Goal: Navigation & Orientation: Understand site structure

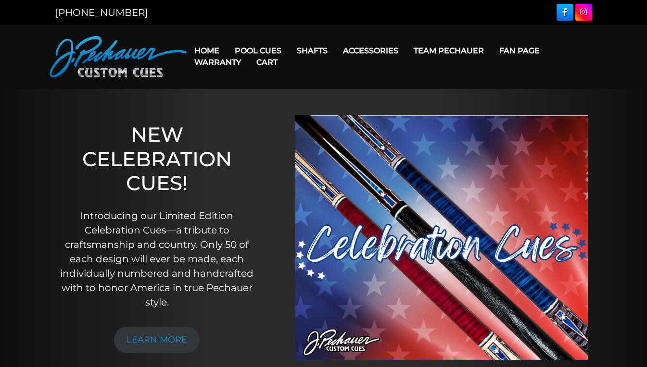
click at [439, 50] on link "Team Pechauer" at bounding box center [449, 50] width 86 height 25
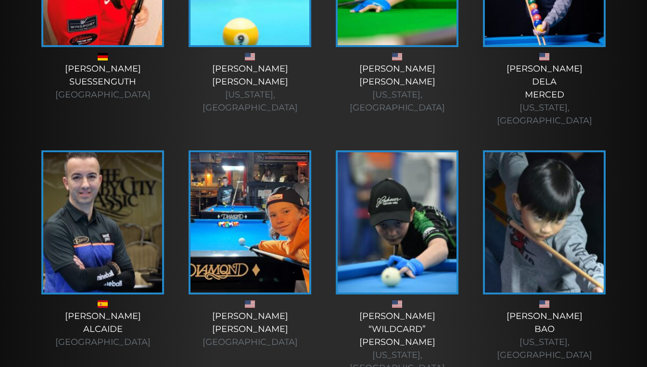
scroll to position [2721, 0]
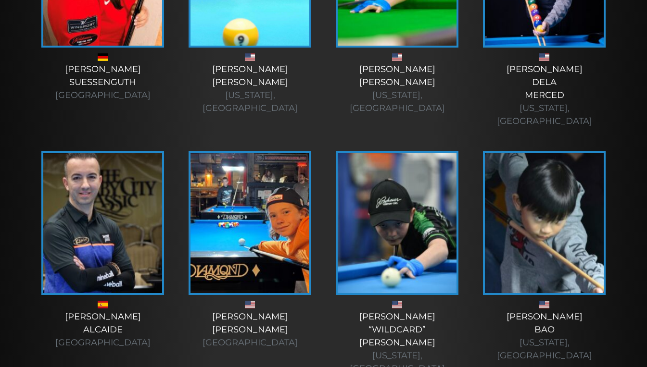
click at [258, 153] on img at bounding box center [249, 223] width 119 height 140
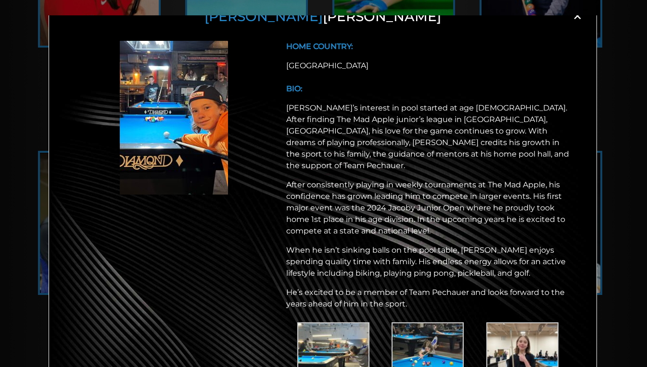
scroll to position [0, 0]
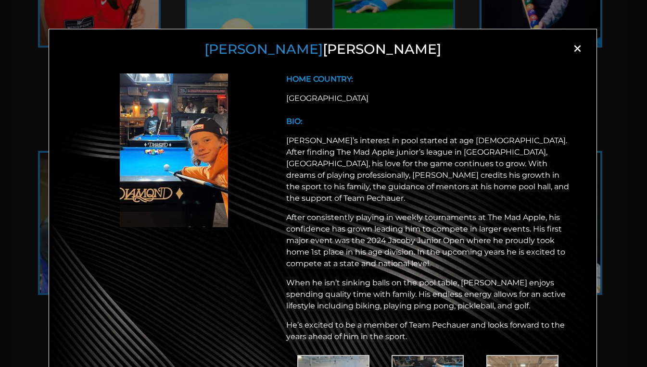
click at [573, 48] on span "×" at bounding box center [577, 48] width 14 height 14
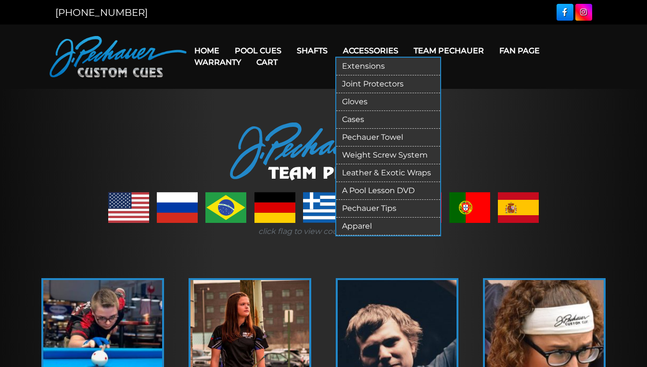
click at [351, 225] on link "Apparel" at bounding box center [388, 227] width 104 height 18
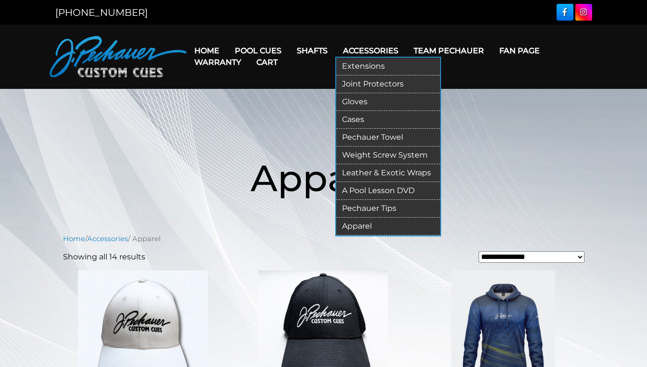
click at [371, 192] on link "A Pool Lesson DVD" at bounding box center [388, 191] width 104 height 18
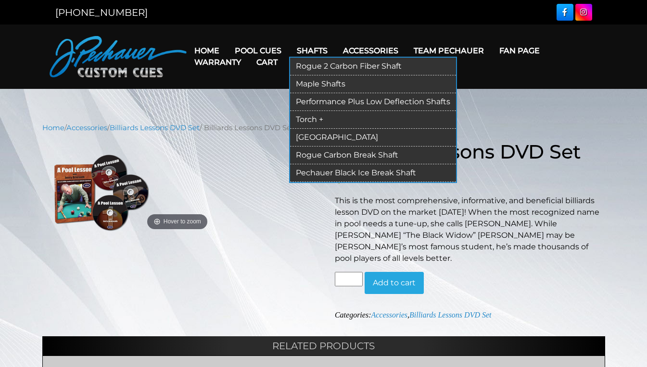
click at [314, 66] on link "Rogue 2 Carbon Fiber Shaft" at bounding box center [373, 67] width 166 height 18
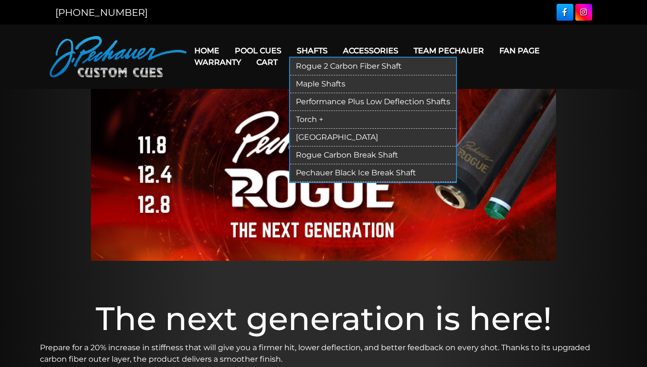
click at [305, 119] on link "Torch +" at bounding box center [373, 120] width 166 height 18
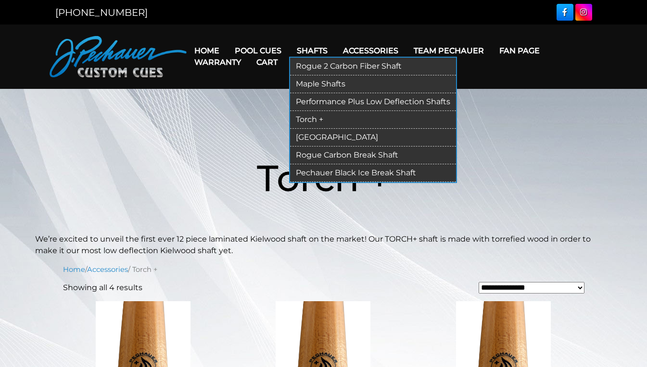
click at [308, 139] on link "[GEOGRAPHIC_DATA]" at bounding box center [373, 138] width 166 height 18
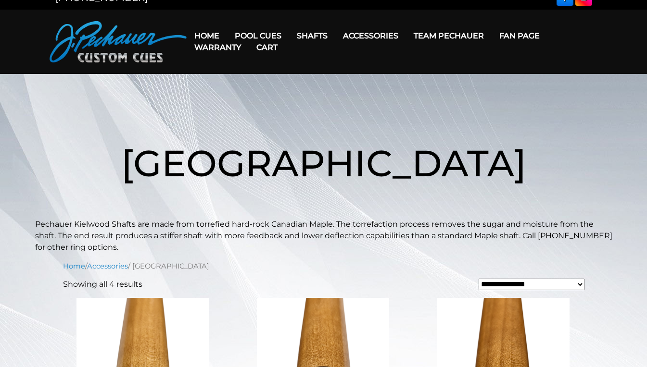
scroll to position [14, 0]
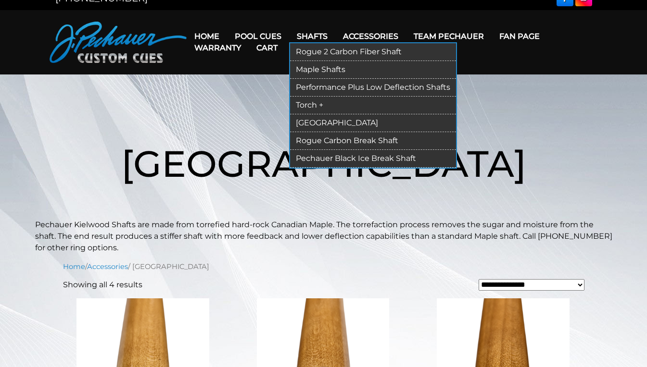
click at [314, 142] on link "Rogue Carbon Break Shaft" at bounding box center [373, 141] width 166 height 18
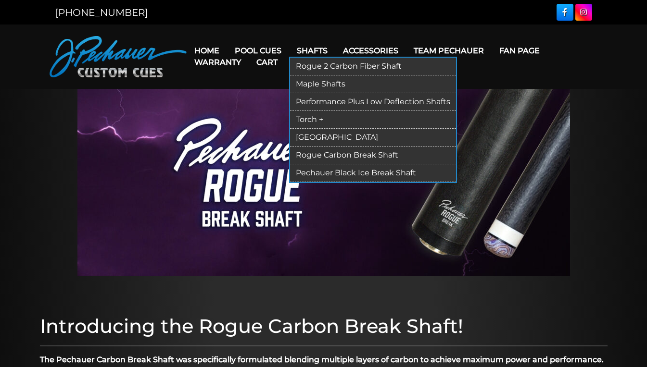
click at [313, 175] on link "Pechauer Black Ice Break Shaft" at bounding box center [373, 173] width 166 height 18
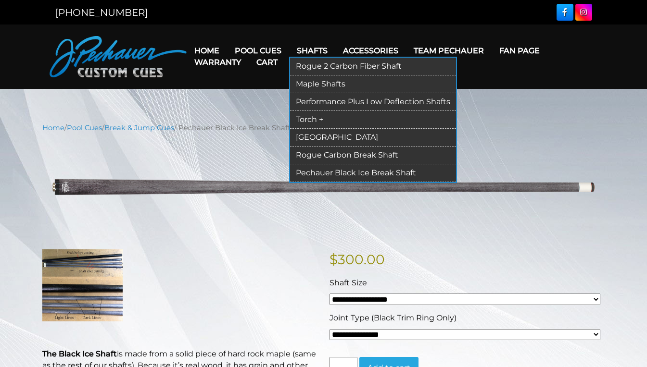
click at [307, 101] on link "Performance Plus Low Deflection Shafts" at bounding box center [373, 102] width 166 height 18
